Goal: Understand process/instructions

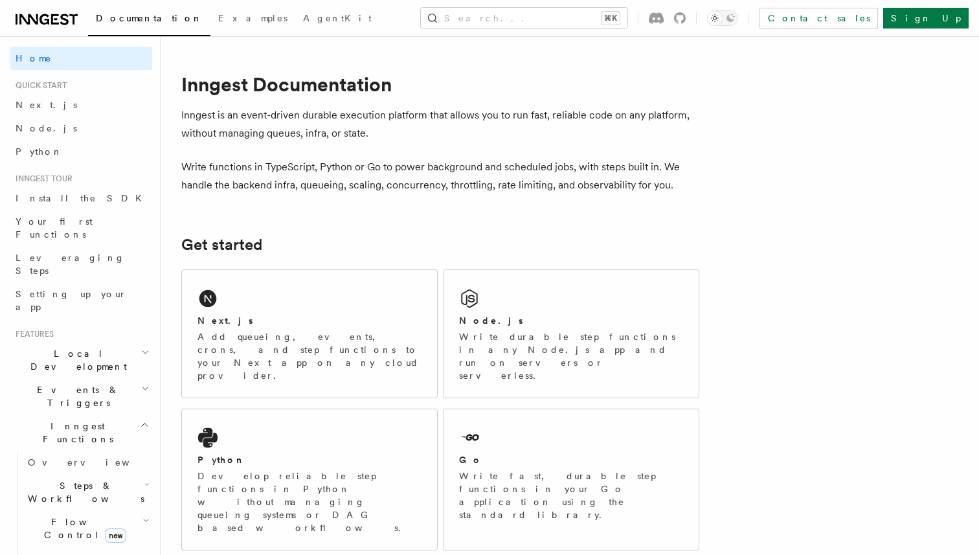
click at [65, 347] on span "Local Development" at bounding box center [75, 360] width 131 height 26
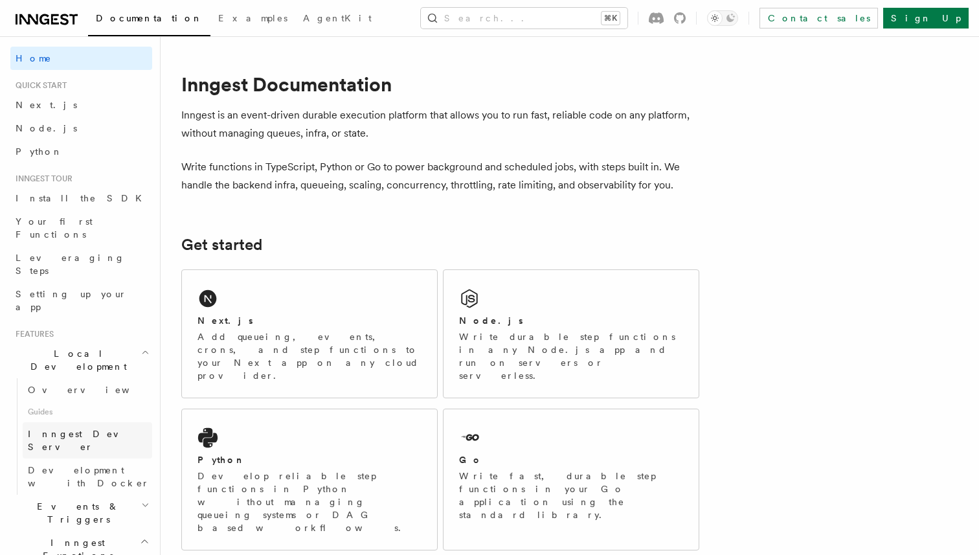
click at [63, 422] on link "Inngest Dev Server" at bounding box center [88, 440] width 130 height 36
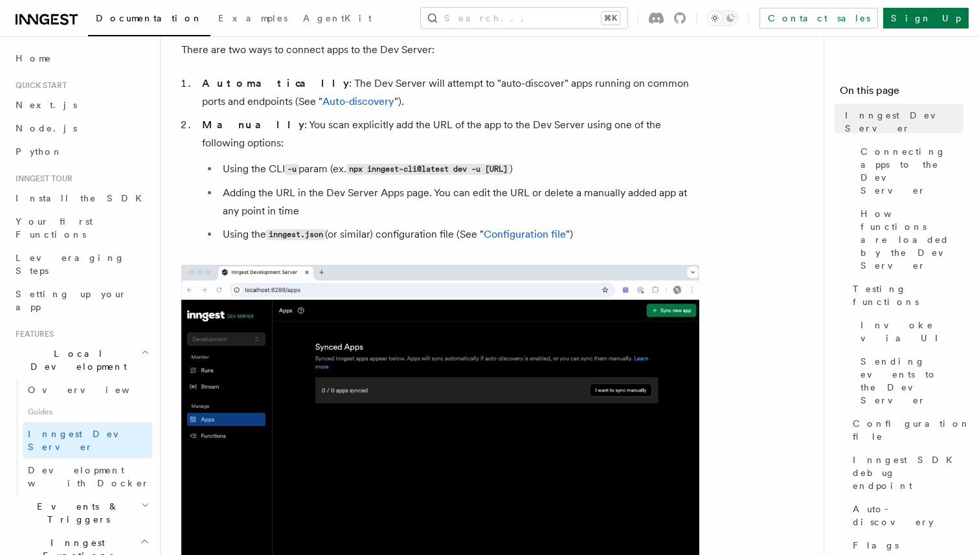
scroll to position [606, 0]
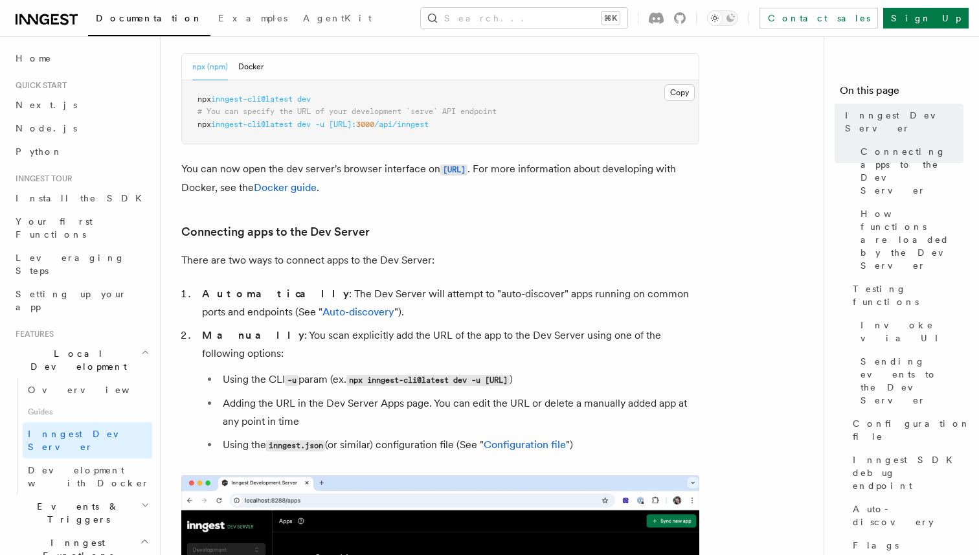
click at [204, 99] on span "npx" at bounding box center [205, 99] width 14 height 9
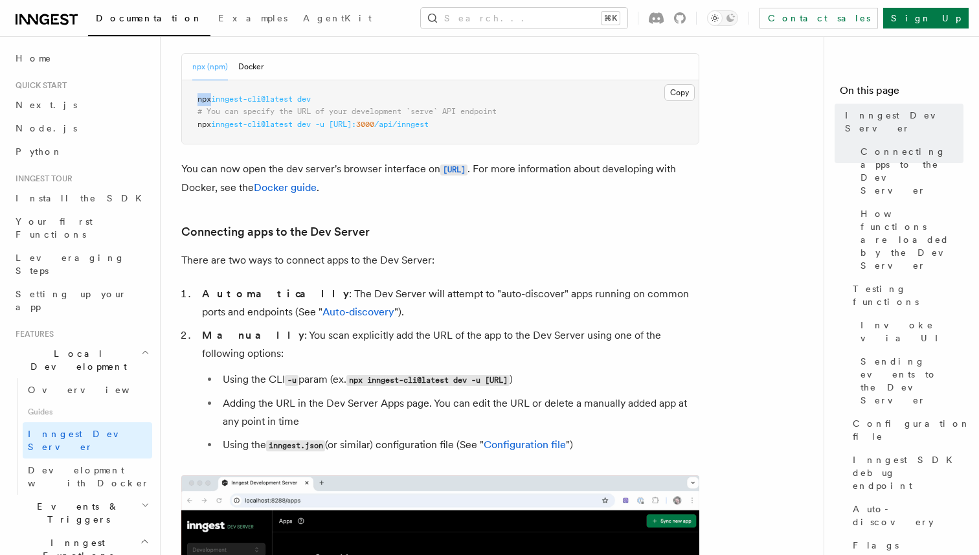
click at [204, 99] on span "npx" at bounding box center [205, 99] width 14 height 9
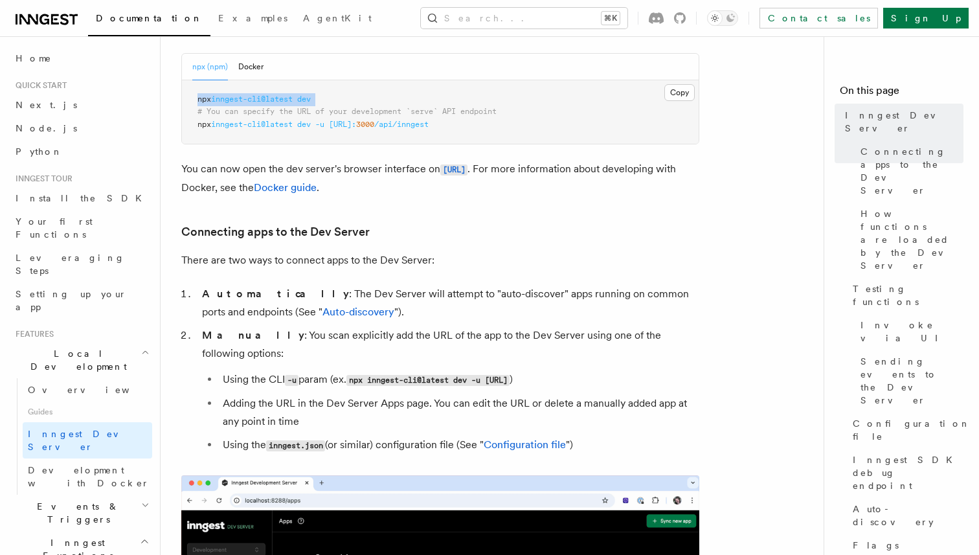
copy code "npx inngest-cli@latest dev"
